Goal: Transaction & Acquisition: Purchase product/service

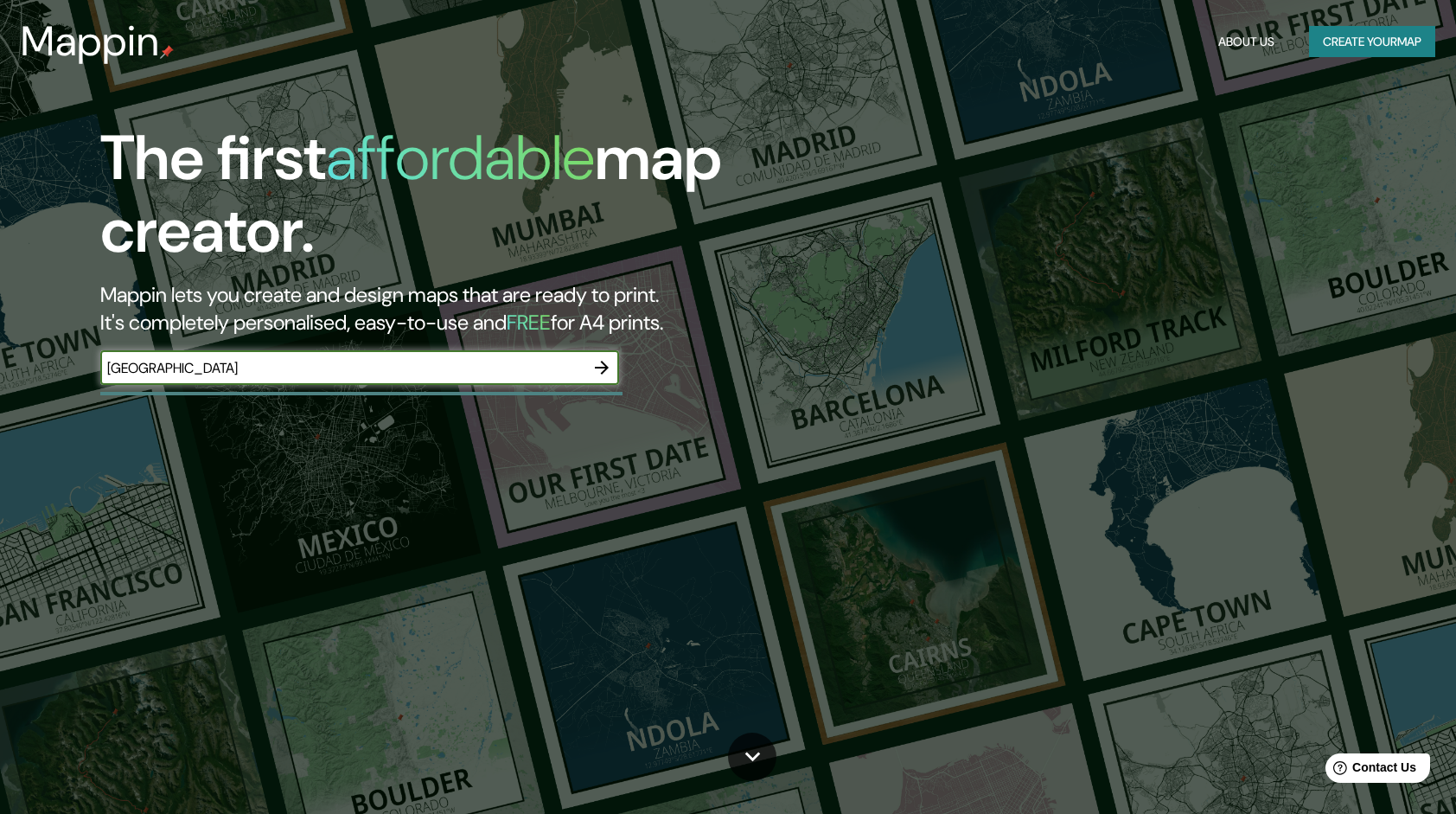
type input "[GEOGRAPHIC_DATA]"
click at [596, 364] on icon "button" at bounding box center [601, 367] width 20 height 20
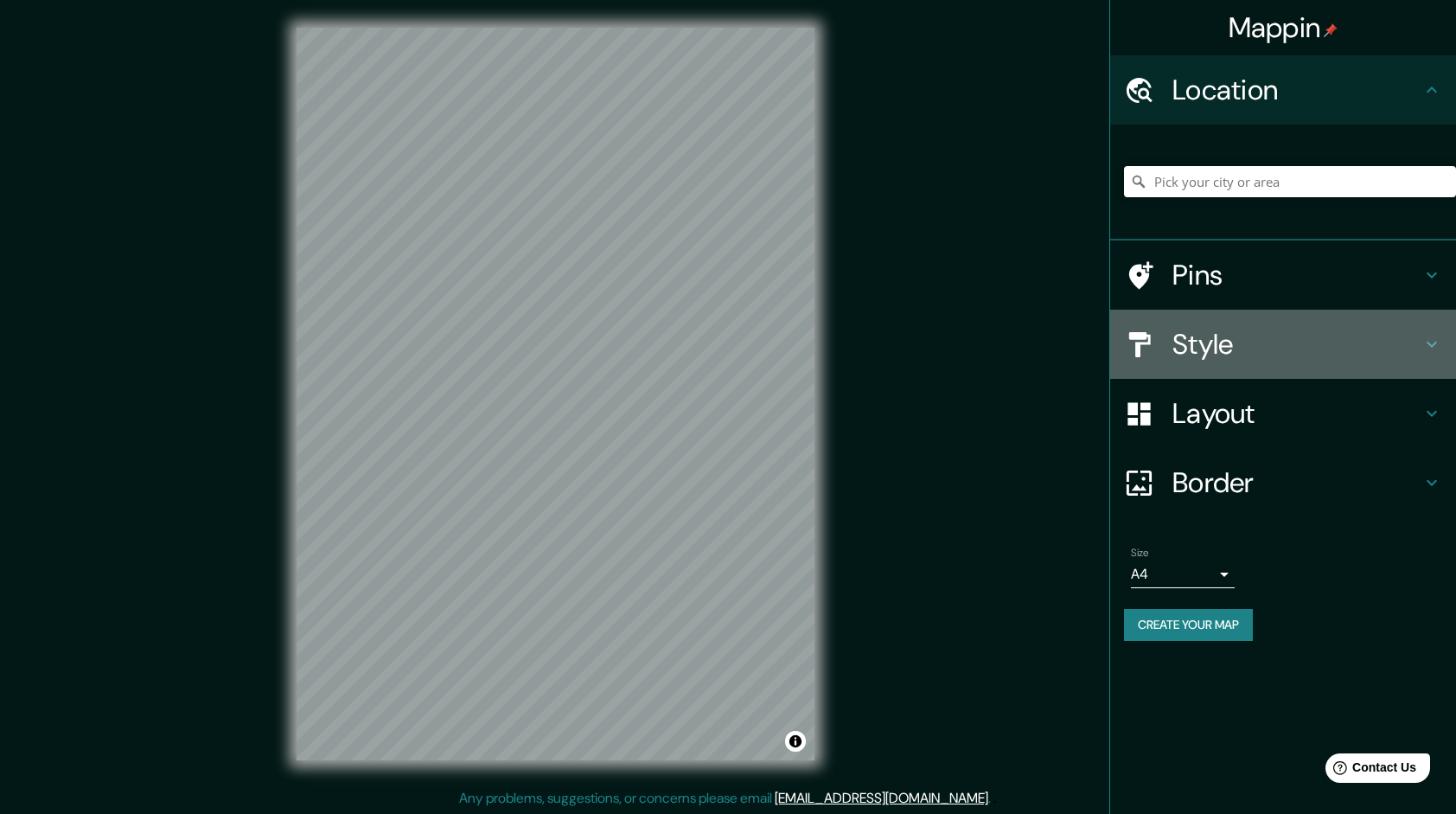
click at [1246, 341] on h4 "Style" at bounding box center [1296, 344] width 249 height 35
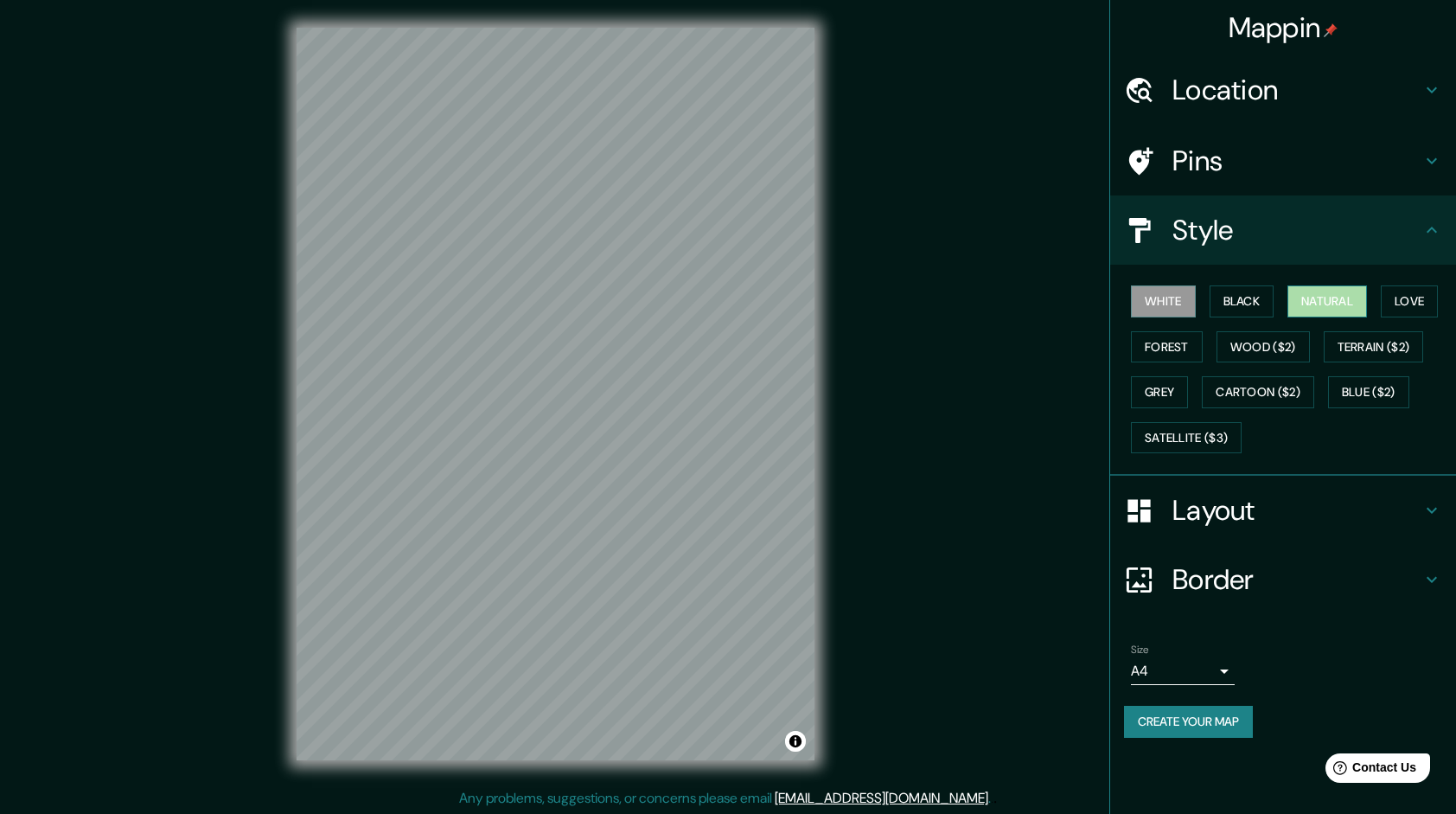
click at [1307, 301] on button "Natural" at bounding box center [1327, 301] width 80 height 32
click at [659, 332] on div at bounding box center [660, 336] width 14 height 14
click at [1247, 348] on button "Wood ($2)" at bounding box center [1263, 348] width 93 height 32
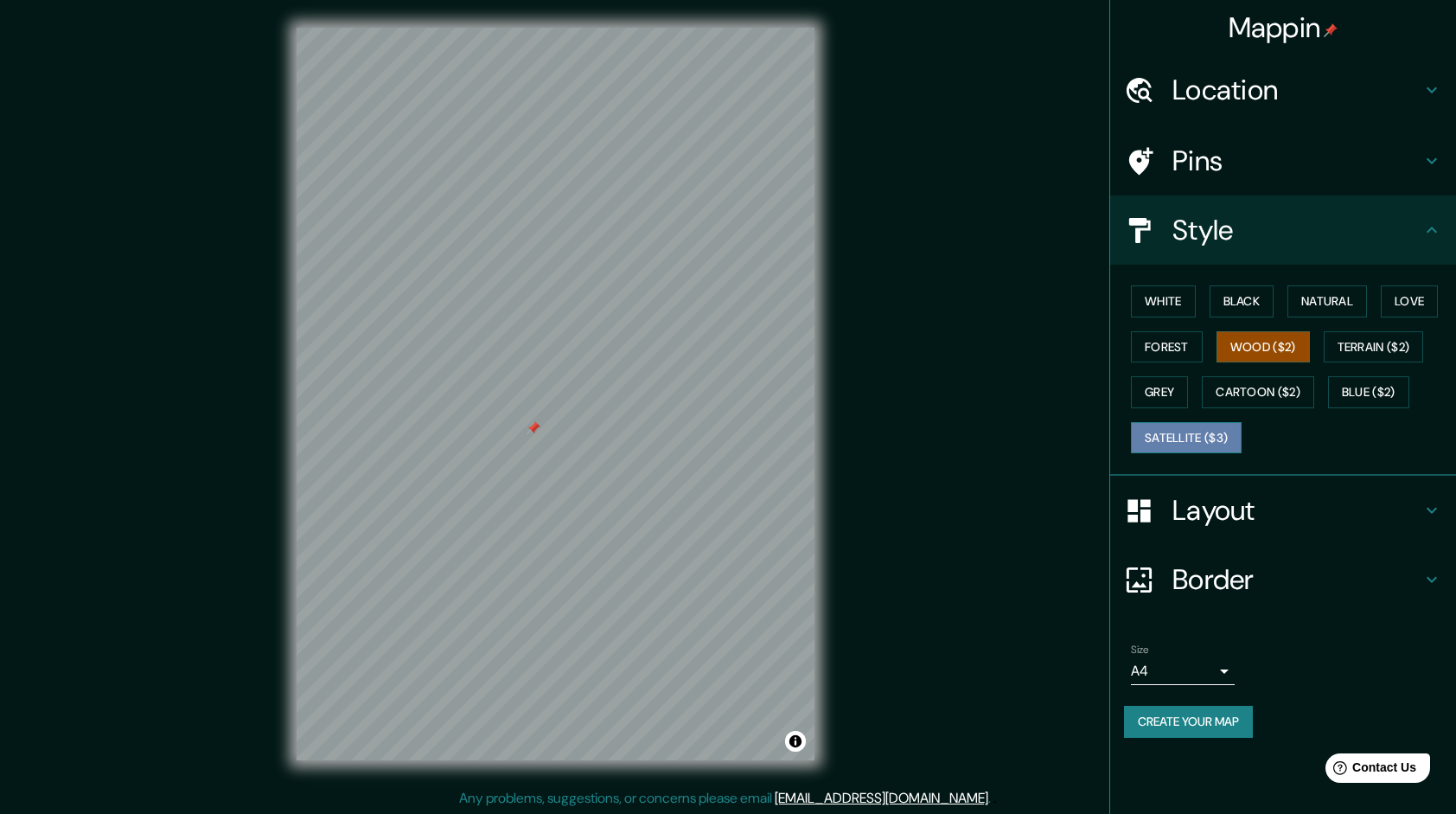
click at [1168, 436] on button "Satellite ($3)" at bounding box center [1186, 438] width 111 height 32
click at [1253, 393] on button "Cartoon ($2)" at bounding box center [1258, 392] width 113 height 32
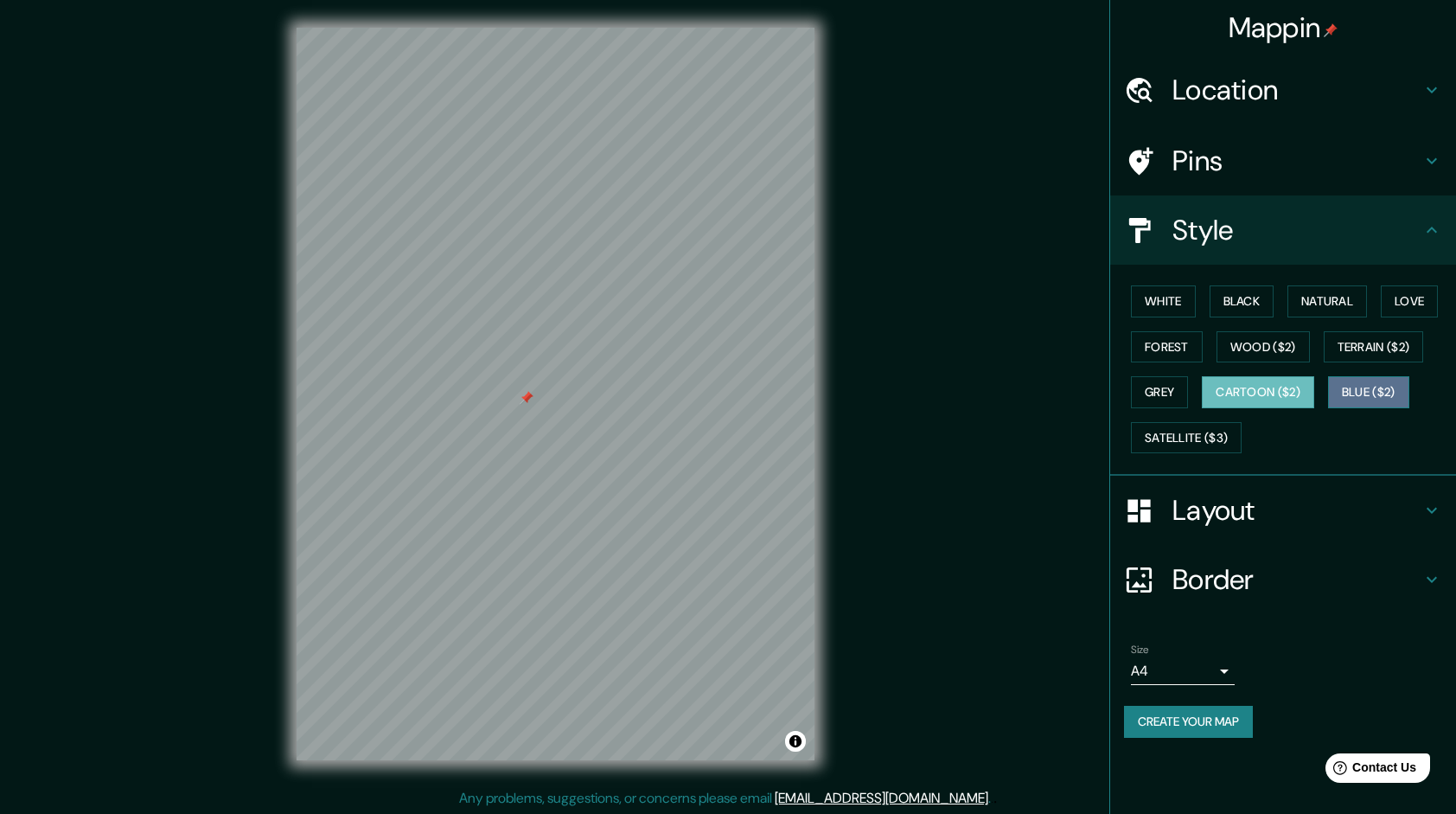
click at [1367, 387] on button "Blue ($2)" at bounding box center [1369, 392] width 82 height 32
click at [526, 404] on div at bounding box center [533, 399] width 14 height 14
click at [524, 395] on div at bounding box center [527, 398] width 14 height 14
click at [1150, 297] on button "White" at bounding box center [1163, 301] width 65 height 32
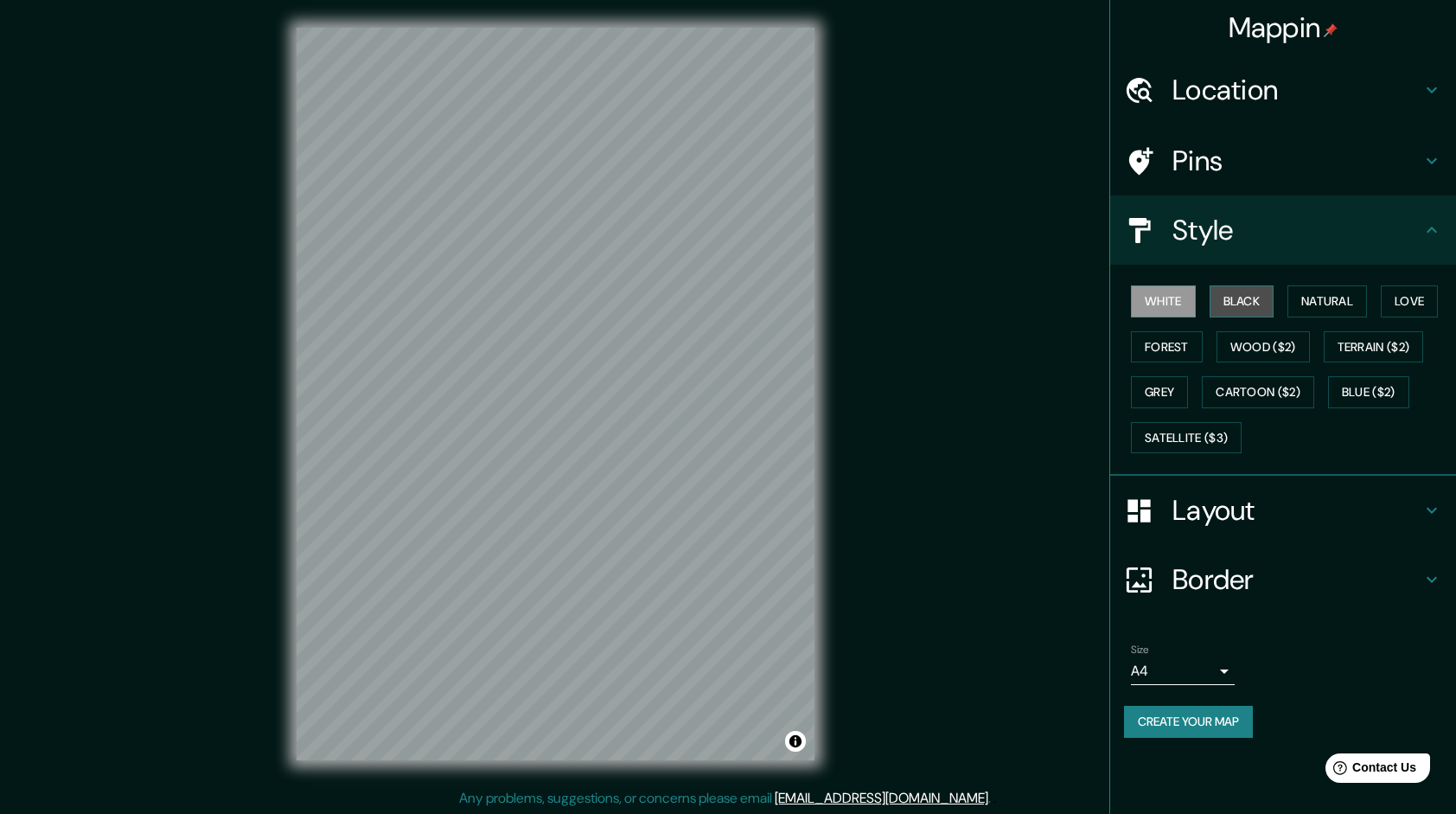
click at [1229, 297] on button "Black" at bounding box center [1241, 301] width 65 height 32
click at [1315, 297] on button "Natural" at bounding box center [1327, 301] width 80 height 32
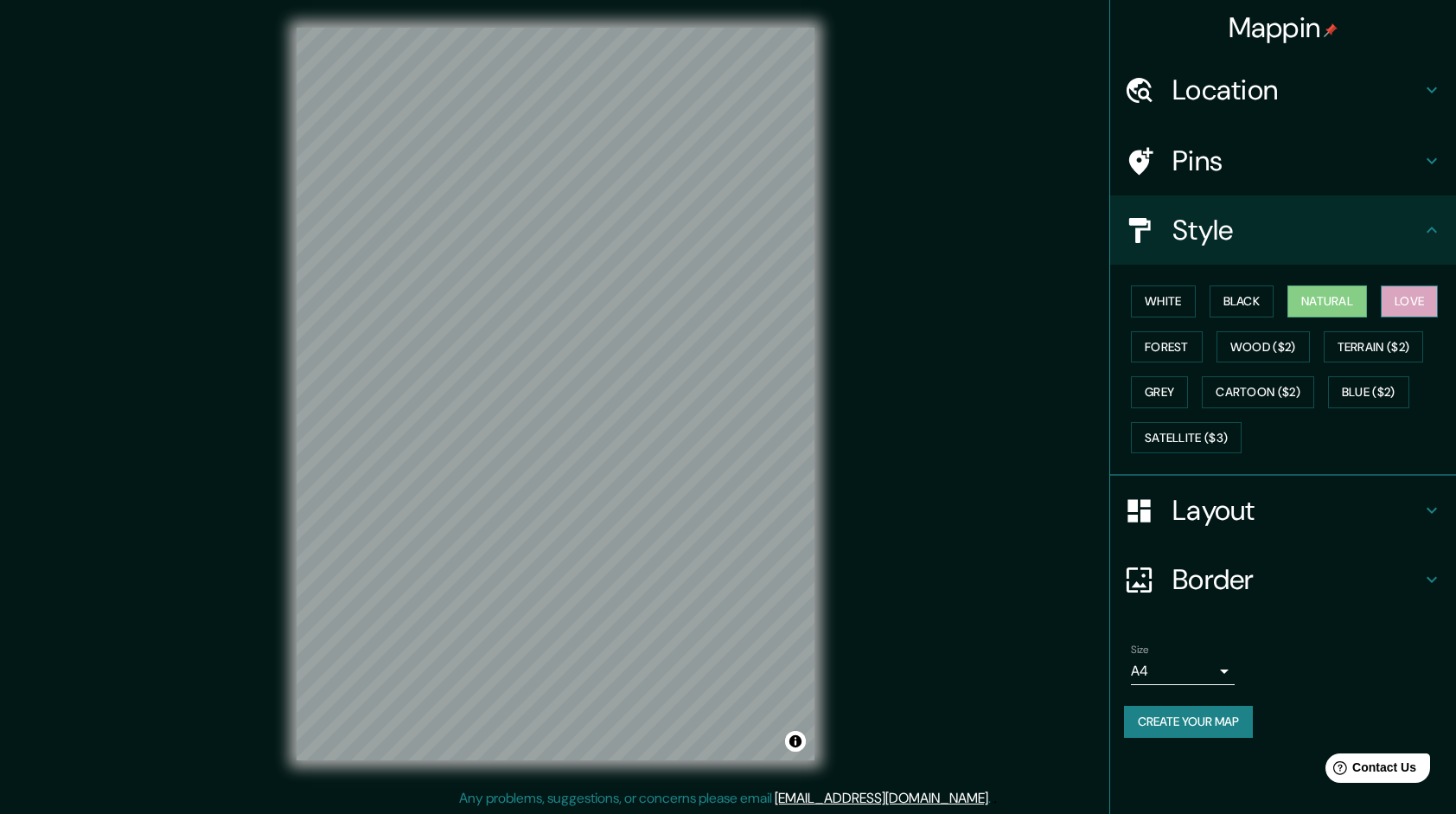
click at [1405, 296] on button "Love" at bounding box center [1409, 301] width 57 height 32
click at [1145, 337] on button "Forest" at bounding box center [1167, 348] width 72 height 32
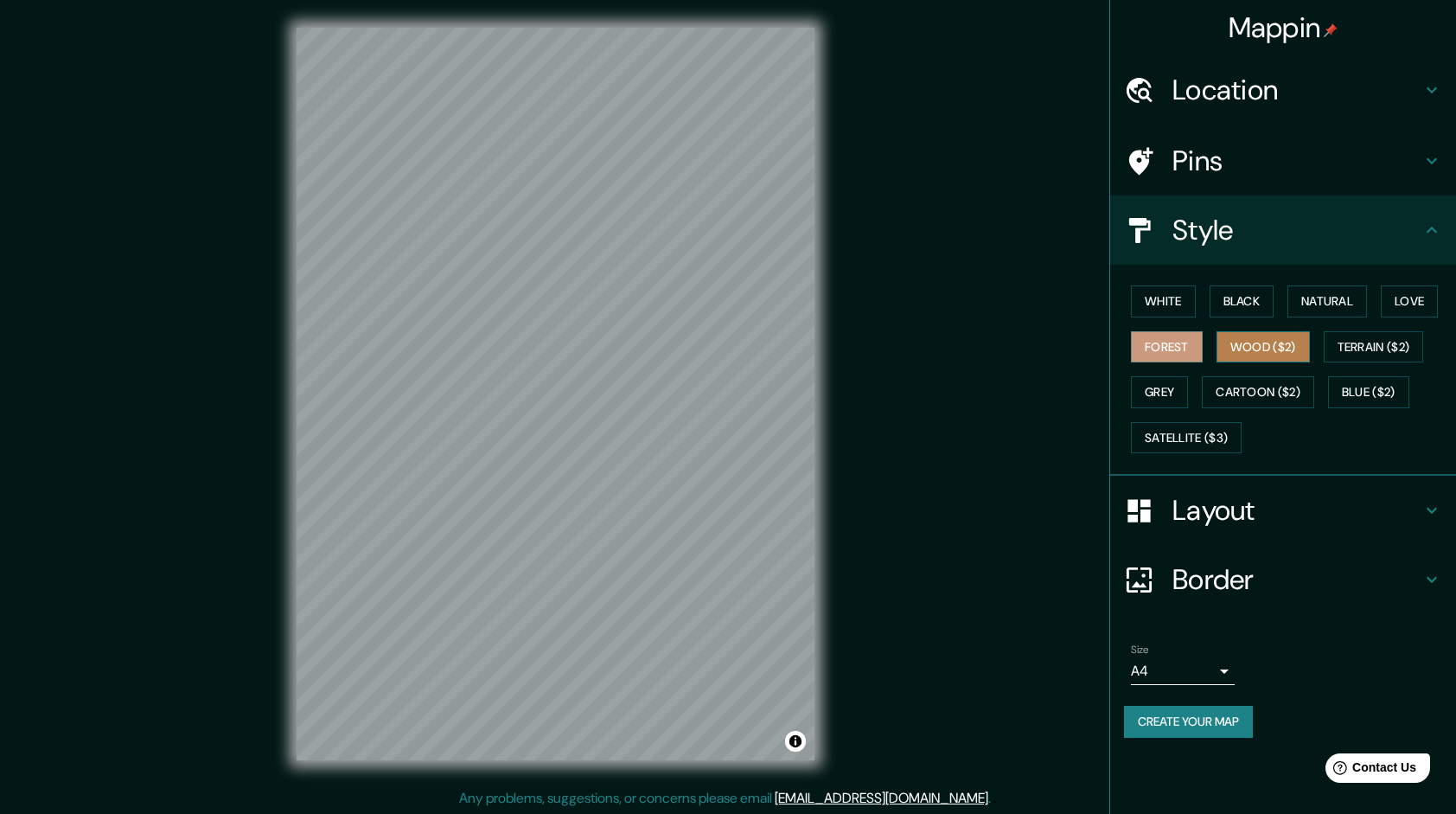
click at [1274, 342] on button "Wood ($2)" at bounding box center [1263, 348] width 93 height 32
click at [1414, 335] on button "Terrain ($2)" at bounding box center [1374, 348] width 100 height 32
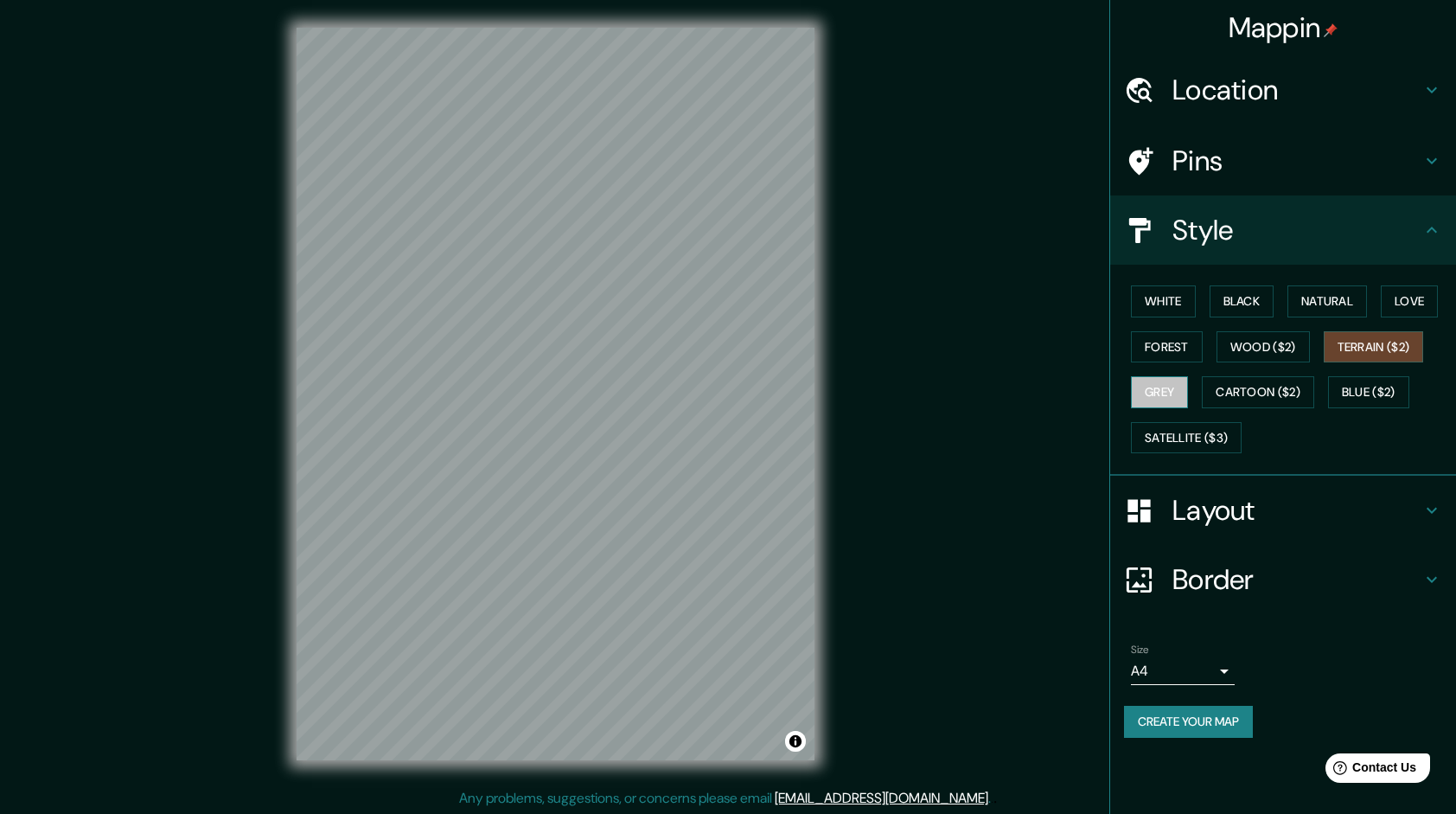
click at [1178, 385] on button "Grey" at bounding box center [1160, 392] width 57 height 32
click at [1272, 380] on button "Cartoon ($2)" at bounding box center [1258, 392] width 113 height 32
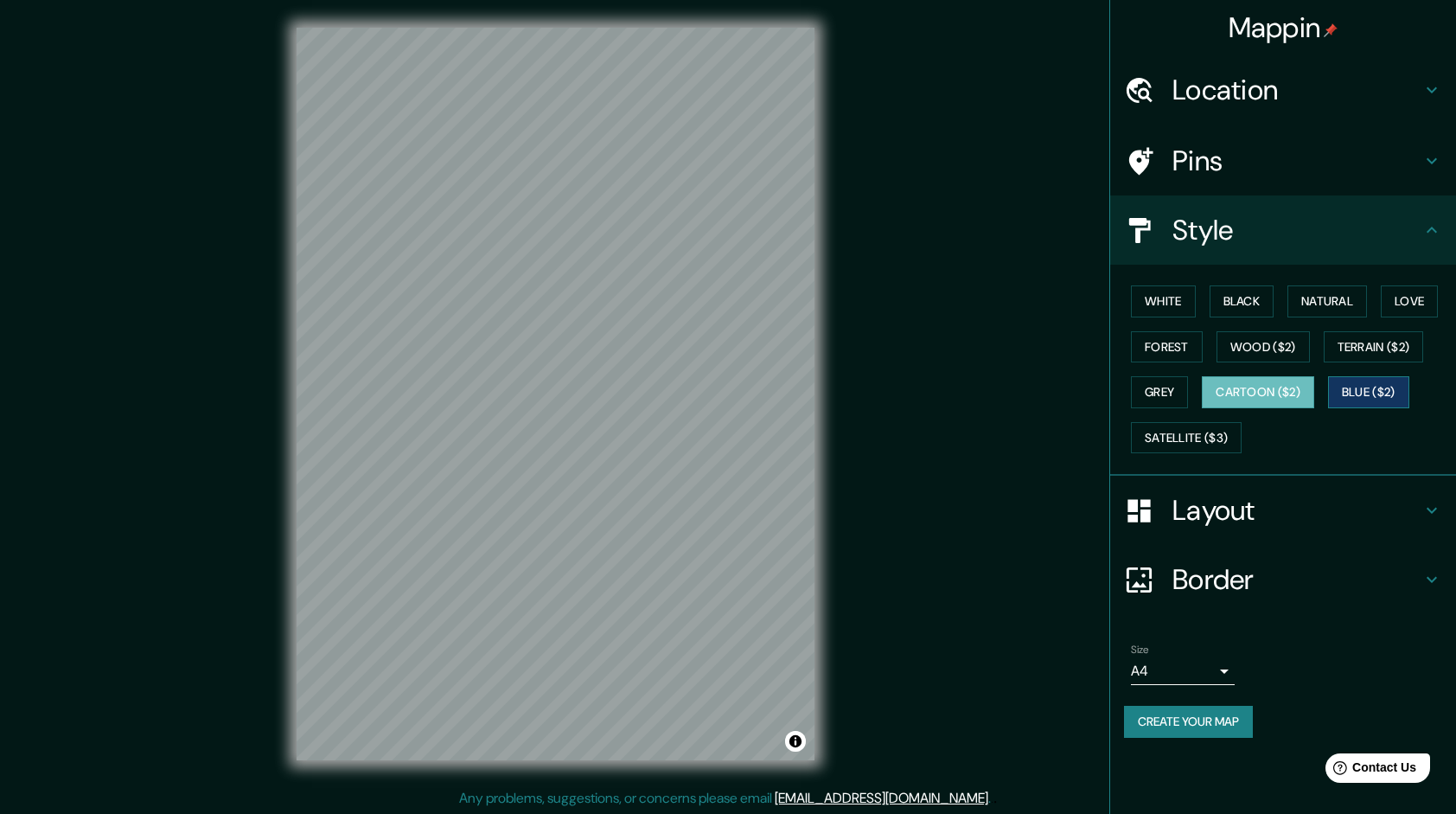
click at [1361, 386] on button "Blue ($2)" at bounding box center [1369, 392] width 82 height 32
click at [1397, 296] on button "Love" at bounding box center [1409, 301] width 57 height 32
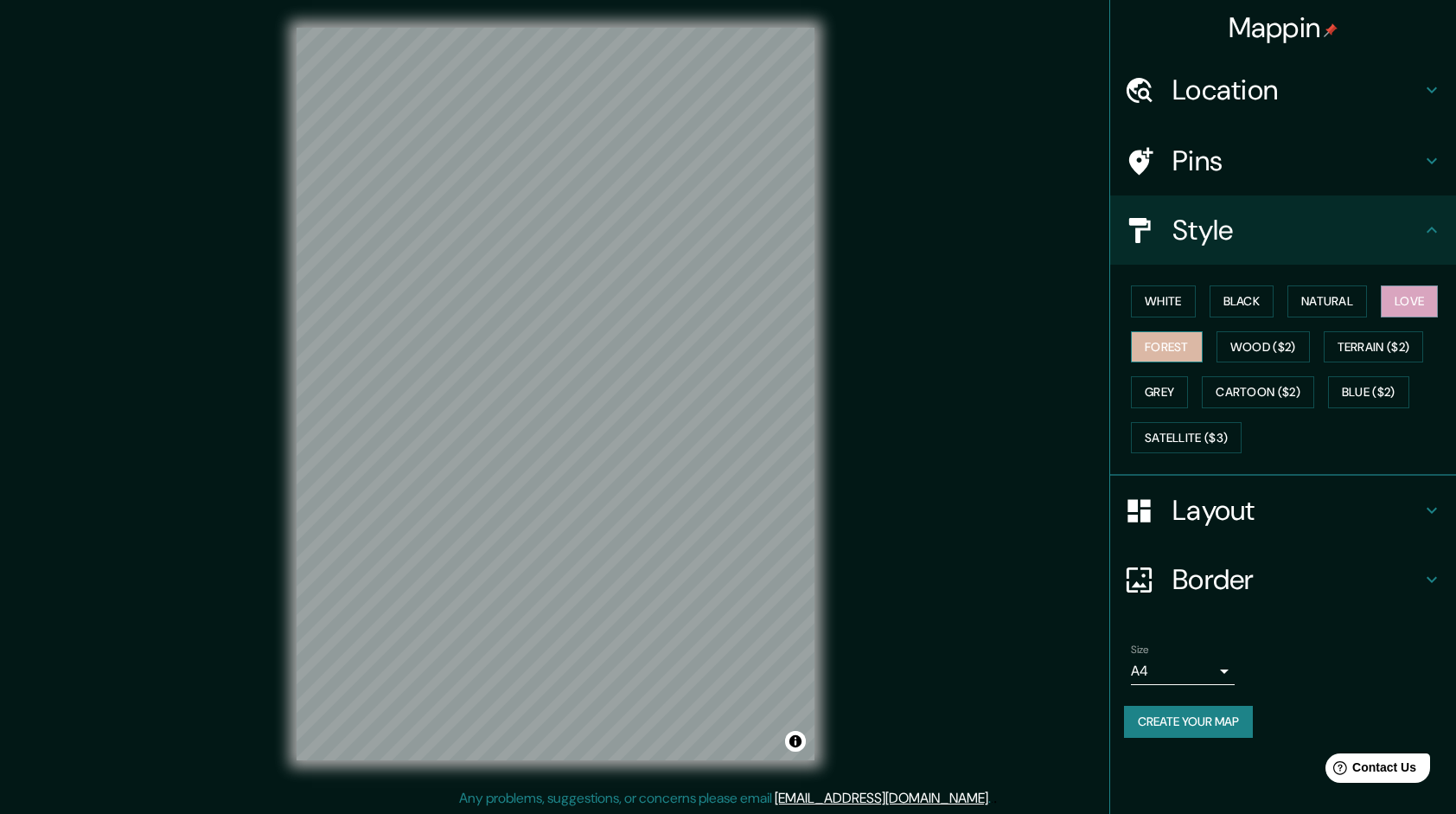
click at [1194, 340] on button "Forest" at bounding box center [1167, 348] width 72 height 32
click at [1342, 299] on button "Natural" at bounding box center [1327, 301] width 80 height 32
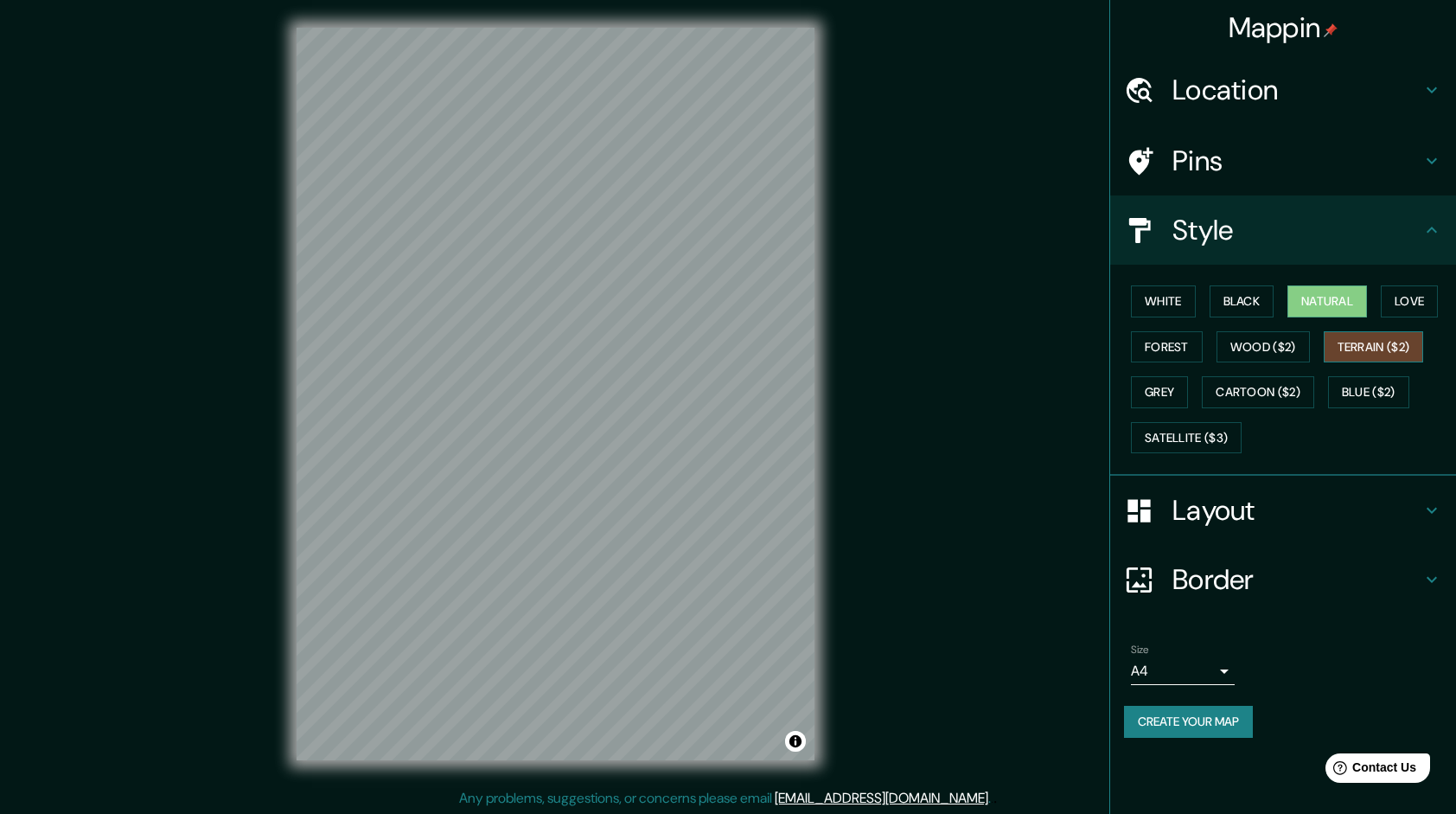
click at [1355, 346] on button "Terrain ($2)" at bounding box center [1374, 348] width 100 height 32
click at [1253, 340] on button "Wood ($2)" at bounding box center [1263, 348] width 93 height 32
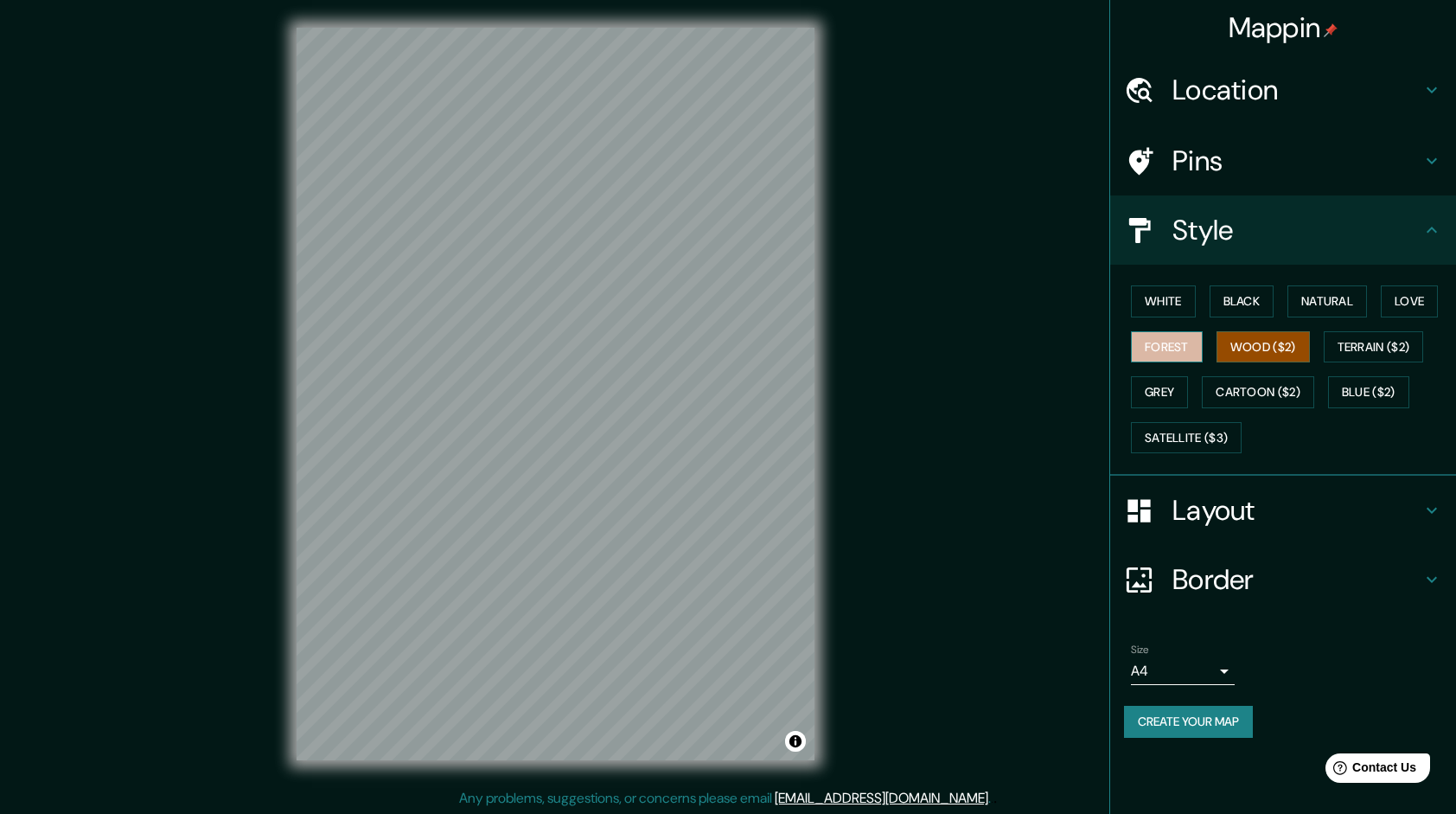
click at [1164, 340] on button "Forest" at bounding box center [1167, 348] width 72 height 32
click at [1273, 382] on button "Cartoon ($2)" at bounding box center [1258, 392] width 113 height 32
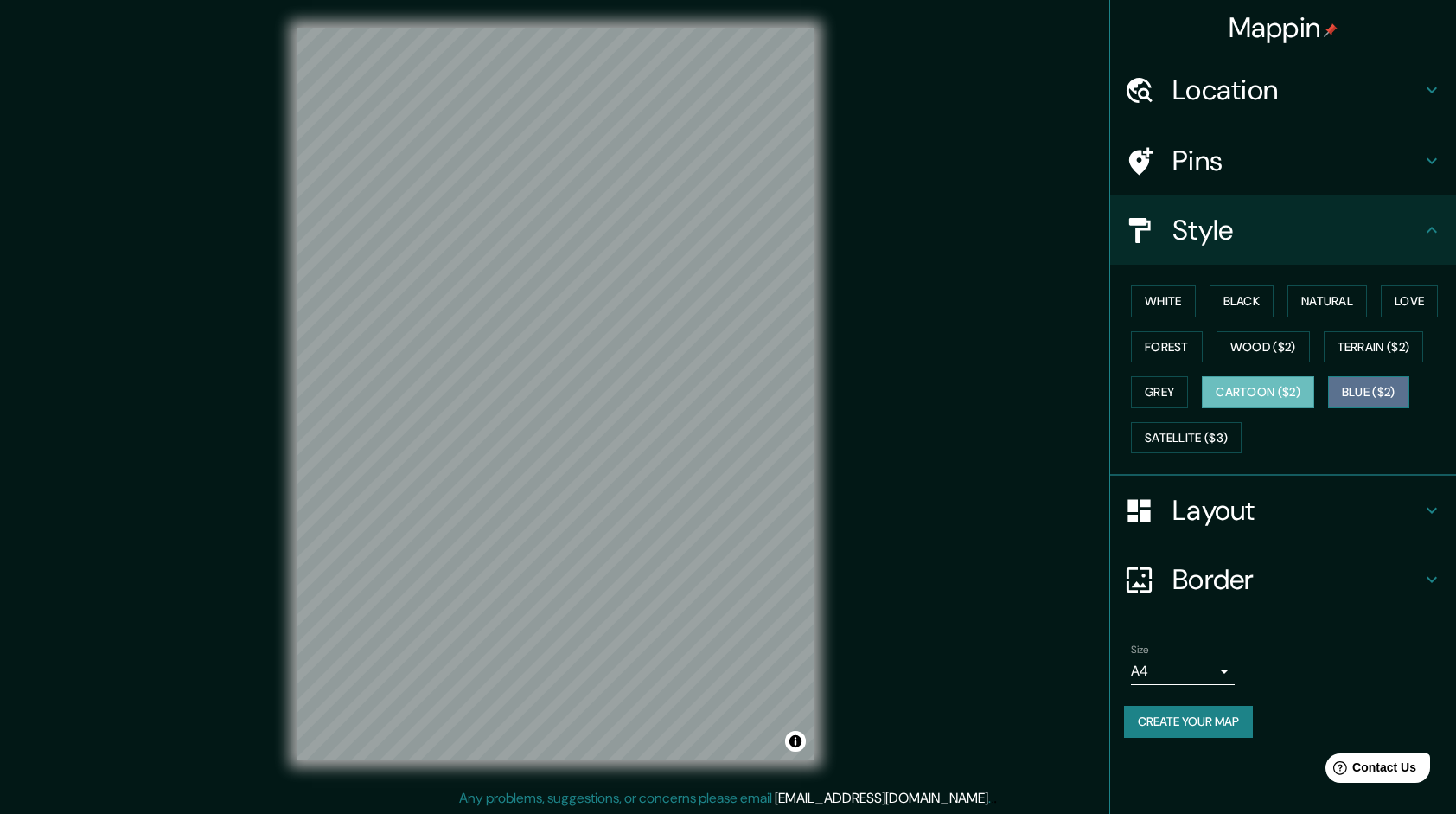
click at [1359, 389] on button "Blue ($2)" at bounding box center [1369, 392] width 82 height 32
click at [1406, 296] on button "Love" at bounding box center [1409, 301] width 57 height 32
click at [1256, 389] on button "Cartoon ($2)" at bounding box center [1258, 392] width 113 height 32
click at [1264, 348] on button "Wood ($2)" at bounding box center [1263, 348] width 93 height 32
